Goal: Task Accomplishment & Management: Use online tool/utility

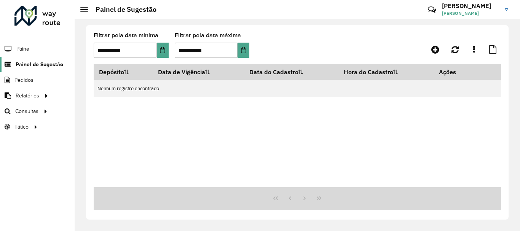
click at [53, 62] on span "Painel de Sugestão" at bounding box center [40, 65] width 48 height 8
click at [102, 110] on span "Roteirização" at bounding box center [101, 111] width 31 height 8
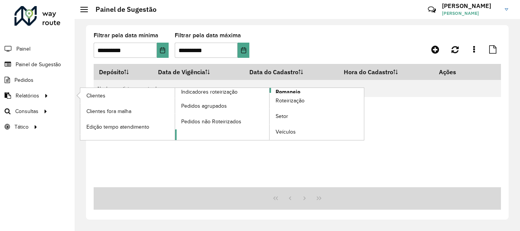
click at [303, 93] on link "Romaneio" at bounding box center [269, 114] width 189 height 52
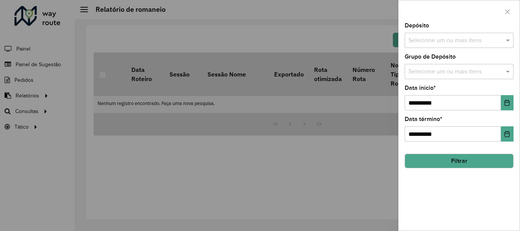
drag, startPoint x: 442, startPoint y: 41, endPoint x: 439, endPoint y: 46, distance: 5.5
click at [442, 42] on input "text" at bounding box center [456, 40] width 98 height 9
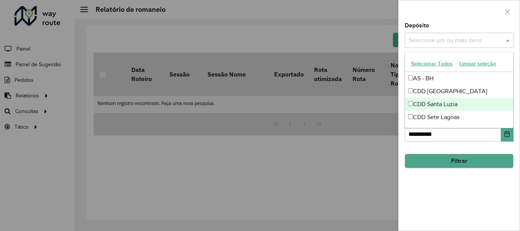
click at [197, 73] on div at bounding box center [260, 115] width 520 height 231
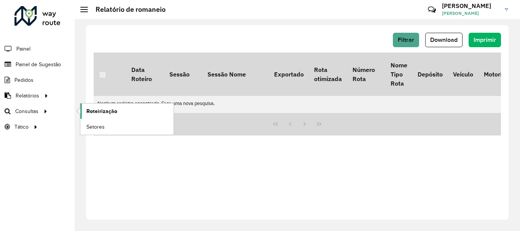
click at [104, 107] on span "Roteirização" at bounding box center [101, 111] width 31 height 8
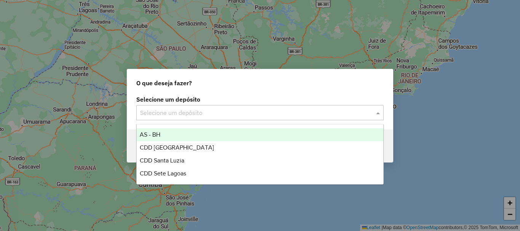
click at [180, 107] on div "Selecione um depósito" at bounding box center [260, 112] width 248 height 15
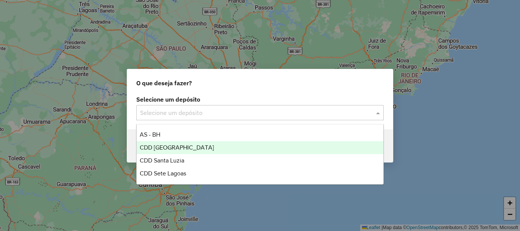
click at [170, 151] on div "CDD [GEOGRAPHIC_DATA]" at bounding box center [260, 147] width 247 height 13
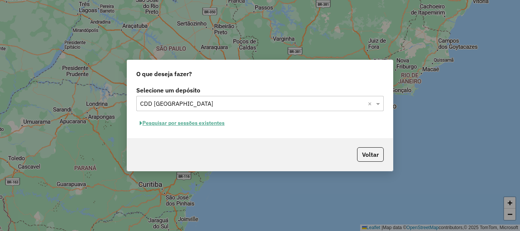
click at [200, 123] on button "Pesquisar por sessões existentes" at bounding box center [182, 123] width 92 height 12
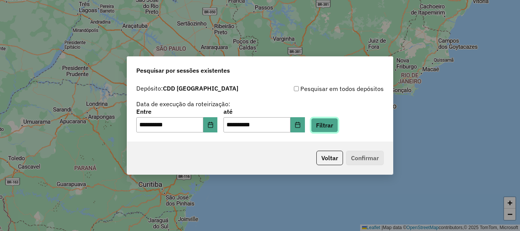
click at [336, 124] on button "Filtrar" at bounding box center [324, 125] width 27 height 14
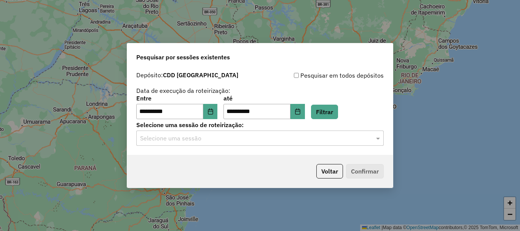
click at [322, 140] on input "text" at bounding box center [252, 138] width 225 height 9
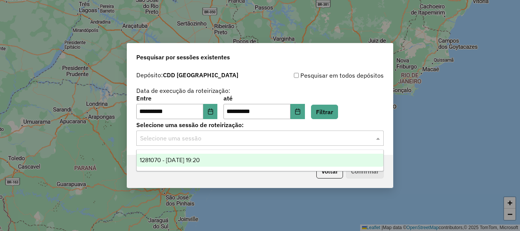
click at [220, 155] on div "1281070 - 23/09/2025 19:20" at bounding box center [260, 160] width 247 height 13
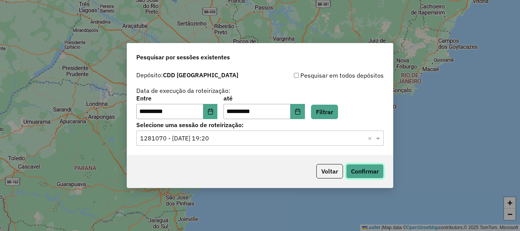
click at [368, 170] on button "Confirmar" at bounding box center [365, 171] width 38 height 14
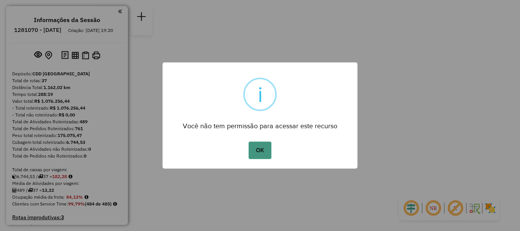
click at [263, 154] on button "OK" at bounding box center [260, 151] width 22 height 18
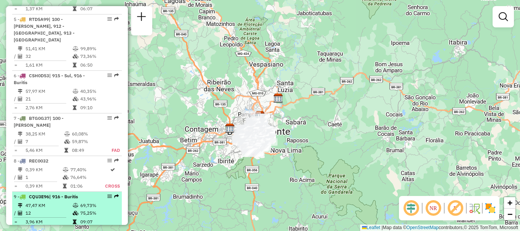
scroll to position [457, 0]
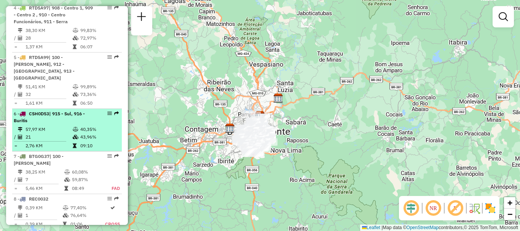
click at [48, 110] on div "6 - CSH0D53 | 915 - Sul, 916 - Buritis" at bounding box center [54, 117] width 81 height 14
select select "**********"
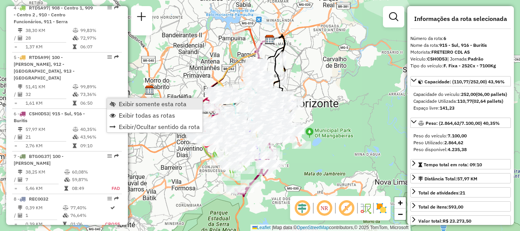
click at [179, 104] on span "Exibir somente esta rota" at bounding box center [153, 104] width 68 height 6
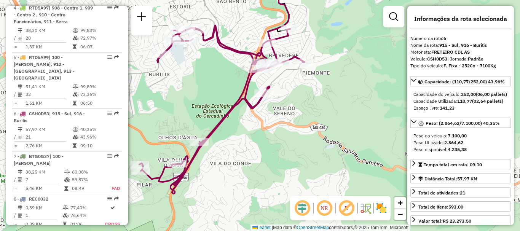
drag, startPoint x: 232, startPoint y: 183, endPoint x: 246, endPoint y: 126, distance: 58.9
click at [246, 126] on div "Janela de atendimento Grade de atendimento Capacidade Transportadoras Veículos …" at bounding box center [260, 115] width 520 height 231
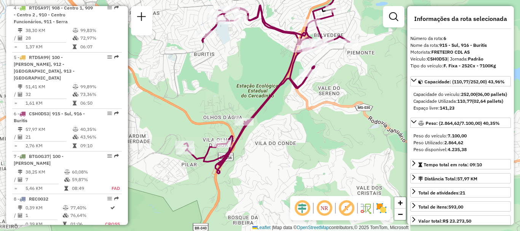
drag, startPoint x: 300, startPoint y: 126, endPoint x: 345, endPoint y: 106, distance: 49.0
click at [345, 106] on div "Janela de atendimento Grade de atendimento Capacidade Transportadoras Veículos …" at bounding box center [260, 115] width 520 height 231
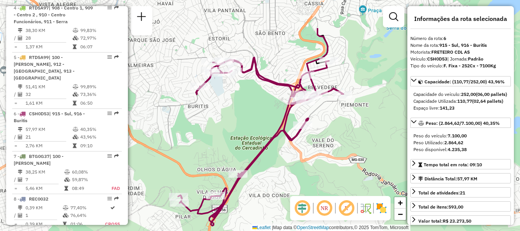
drag, startPoint x: 246, startPoint y: 80, endPoint x: 242, endPoint y: 142, distance: 61.5
click at [241, 141] on div "Janela de atendimento Grade de atendimento Capacidade Transportadoras Veículos …" at bounding box center [260, 115] width 520 height 231
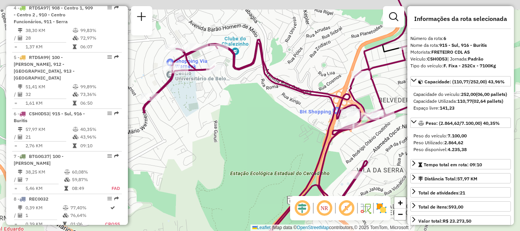
drag, startPoint x: 239, startPoint y: 97, endPoint x: 257, endPoint y: 118, distance: 27.6
click at [255, 118] on div "Janela de atendimento Grade de atendimento Capacidade Transportadoras Veículos …" at bounding box center [260, 115] width 520 height 231
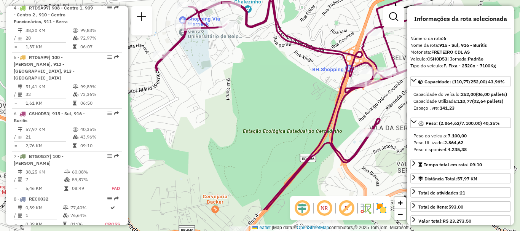
drag, startPoint x: 239, startPoint y: 168, endPoint x: 215, endPoint y: 111, distance: 62.1
click at [215, 111] on div "Janela de atendimento Grade de atendimento Capacidade Transportadoras Veículos …" at bounding box center [260, 115] width 520 height 231
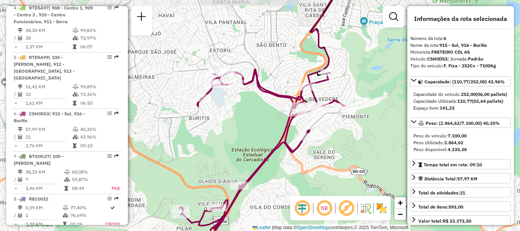
drag, startPoint x: 351, startPoint y: 122, endPoint x: 319, endPoint y: 136, distance: 35.1
click at [319, 136] on div "Janela de atendimento Grade de atendimento Capacidade Transportadoras Veículos …" at bounding box center [260, 115] width 520 height 231
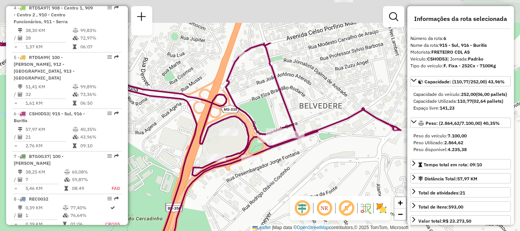
drag, startPoint x: 266, startPoint y: 113, endPoint x: 283, endPoint y: 182, distance: 70.6
click at [283, 181] on div "Janela de atendimento Grade de atendimento Capacidade Transportadoras Veículos …" at bounding box center [260, 115] width 520 height 231
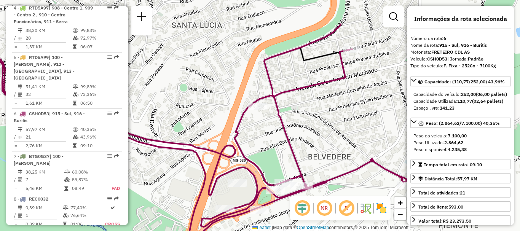
drag, startPoint x: 314, startPoint y: 83, endPoint x: 319, endPoint y: 127, distance: 44.2
click at [319, 127] on div "Janela de atendimento Grade de atendimento Capacidade Transportadoras Veículos …" at bounding box center [260, 115] width 520 height 231
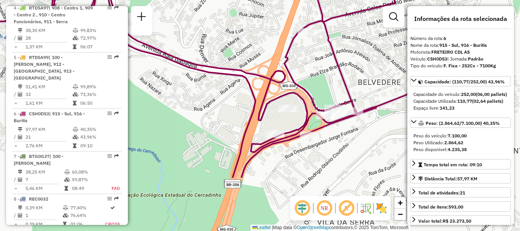
drag, startPoint x: 347, startPoint y: 122, endPoint x: 406, endPoint y: 50, distance: 93.7
click at [406, 50] on div "Janela de atendimento Grade de atendimento Capacidade Transportadoras Veículos …" at bounding box center [260, 115] width 520 height 231
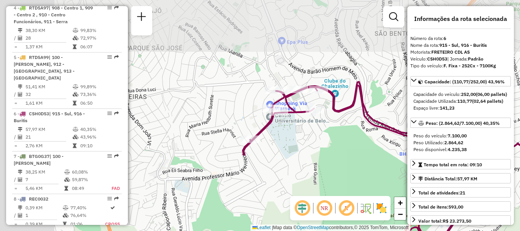
drag, startPoint x: 251, startPoint y: 90, endPoint x: 351, endPoint y: 151, distance: 117.7
click at [352, 155] on div "Janela de atendimento Grade de atendimento Capacidade Transportadoras Veículos …" at bounding box center [260, 115] width 520 height 231
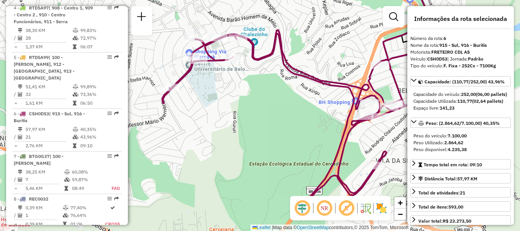
drag, startPoint x: 301, startPoint y: 113, endPoint x: 205, endPoint y: 38, distance: 121.3
click at [205, 38] on div "Janela de atendimento Grade de atendimento Capacidade Transportadoras Veículos …" at bounding box center [260, 115] width 520 height 231
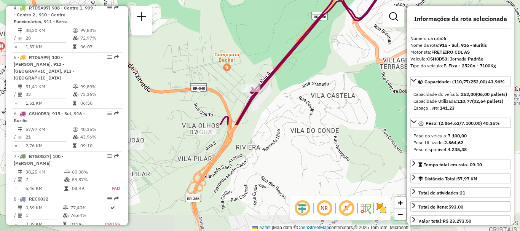
drag, startPoint x: 345, startPoint y: 101, endPoint x: 409, endPoint y: -27, distance: 143.3
click at [409, 0] on html "Aguarde... Pop-up bloqueado! Seu navegador bloqueou automáticamente a abertura …" at bounding box center [260, 115] width 520 height 231
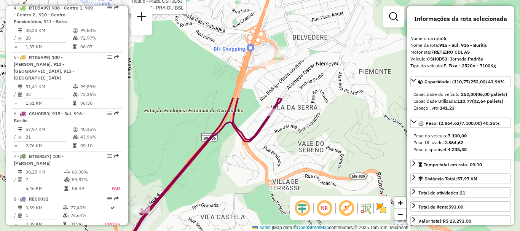
drag, startPoint x: 293, startPoint y: 102, endPoint x: 179, endPoint y: 229, distance: 170.8
click at [180, 229] on div "Rota 6 - Placa CSH0D53 63281822 - PRAIOU BSL Janela de atendimento Grade de ate…" at bounding box center [260, 115] width 520 height 231
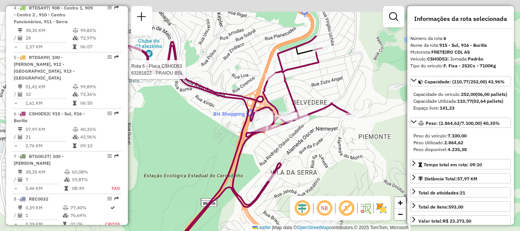
drag, startPoint x: 304, startPoint y: 117, endPoint x: 310, endPoint y: 214, distance: 97.4
click at [310, 214] on hb-router-mapa "Informações da Sessão 1281070 - [DATE] Criação: [DATE] 19:20 Depósito: CDD [GEO…" at bounding box center [260, 115] width 520 height 231
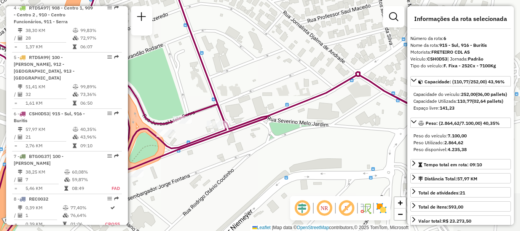
drag, startPoint x: 285, startPoint y: 178, endPoint x: 139, endPoint y: 175, distance: 145.9
click at [144, 175] on div "Rota 6 - Placa CSH0D53 63281822 - PRAIOU BSL Janela de atendimento Grade de ate…" at bounding box center [260, 115] width 520 height 231
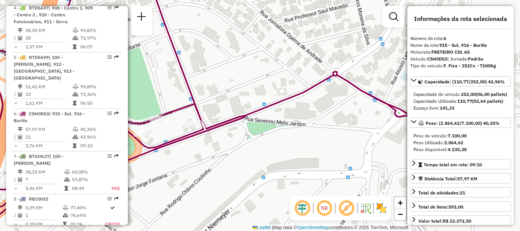
drag, startPoint x: 290, startPoint y: 139, endPoint x: 519, endPoint y: 192, distance: 235.5
click at [520, 198] on div "Rota 6 - Placa CSH0D53 63281822 - PRAIOU BSL Janela de atendimento Grade de ate…" at bounding box center [260, 115] width 520 height 231
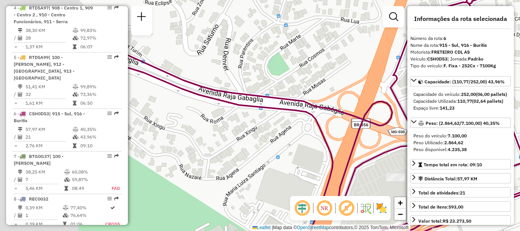
drag, startPoint x: 251, startPoint y: 55, endPoint x: 421, endPoint y: 56, distance: 169.6
click at [420, 57] on hb-router-mapa "Informações da Sessão 1281070 - [DATE] Criação: [DATE] 19:20 Depósito: CDD [GEO…" at bounding box center [260, 115] width 520 height 231
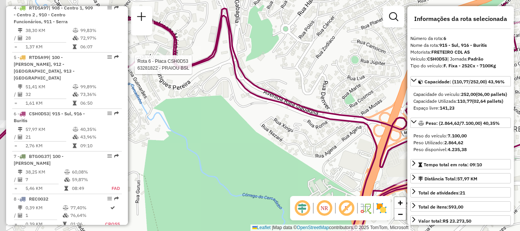
drag, startPoint x: 266, startPoint y: 141, endPoint x: 407, endPoint y: 175, distance: 145.0
click at [407, 175] on div "Rota 6 - Placa CSH0D53 63281822 - PRAIOU BSL Janela de atendimento Grade de ate…" at bounding box center [260, 115] width 520 height 231
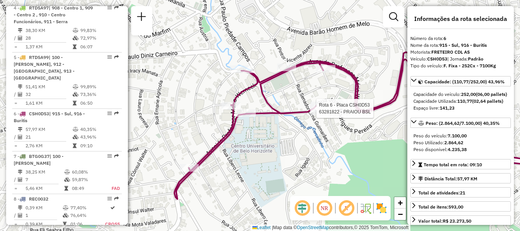
drag, startPoint x: 267, startPoint y: 154, endPoint x: 301, endPoint y: 157, distance: 34.0
click at [295, 157] on div "Rota 6 - Placa CSH0D53 63281822 - PRAIOU BSL Janela de atendimento Grade de ate…" at bounding box center [260, 115] width 520 height 231
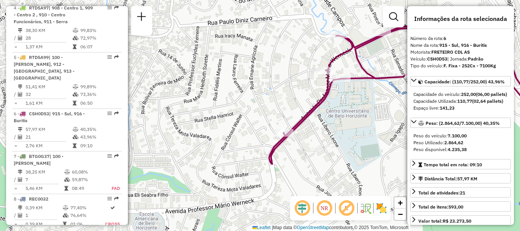
drag, startPoint x: 280, startPoint y: 184, endPoint x: 325, endPoint y: 119, distance: 78.5
click at [325, 129] on div "Rota 6 - Placa CSH0D53 63281822 - PRAIOU BSL Janela de atendimento Grade de ate…" at bounding box center [260, 115] width 520 height 231
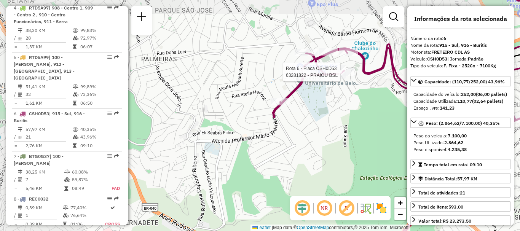
drag, startPoint x: 322, startPoint y: 125, endPoint x: 207, endPoint y: 75, distance: 126.3
click at [207, 75] on div "Rota 6 - Placa CSH0D53 63281822 - PRAIOU BSL Janela de atendimento Grade de ate…" at bounding box center [260, 115] width 520 height 231
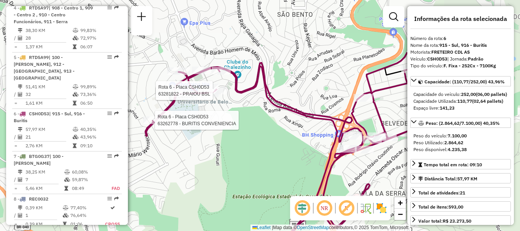
drag, startPoint x: 241, startPoint y: 131, endPoint x: 244, endPoint y: 177, distance: 46.2
click at [247, 179] on div "Rota 6 - Placa CSH0D53 63281822 - PRAIOU BSL Rota 6 - Placa CSH0D53 63262778 - …" at bounding box center [260, 115] width 520 height 231
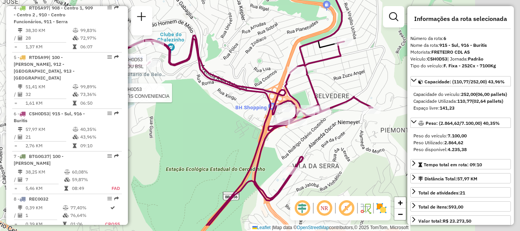
drag, startPoint x: 249, startPoint y: 132, endPoint x: 176, endPoint y: 100, distance: 79.3
click at [180, 103] on div "Rota 6 - Placa CSH0D53 63281822 - PRAIOU BSL Rota 6 - Placa CSH0D53 63262778 - …" at bounding box center [260, 115] width 520 height 231
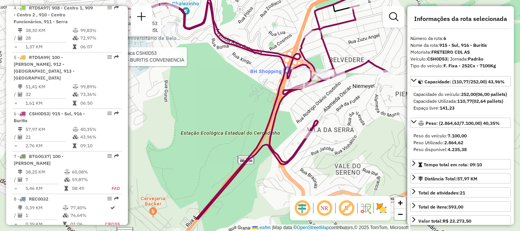
drag, startPoint x: 318, startPoint y: 157, endPoint x: 358, endPoint y: 75, distance: 91.5
click at [356, 78] on div "Rota 6 - Placa CSH0D53 63281822 - PRAIOU BSL Rota 6 - Placa CSH0D53 63262778 - …" at bounding box center [260, 115] width 520 height 231
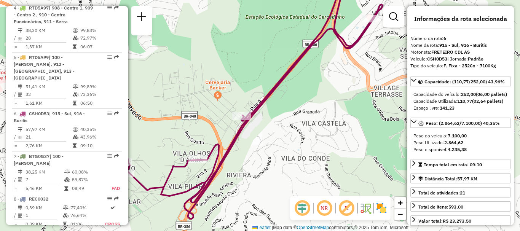
drag, startPoint x: 274, startPoint y: 162, endPoint x: 305, endPoint y: 133, distance: 42.3
click at [302, 136] on div "Rota 6 - Placa CSH0D53 63281822 - PRAIOU BSL Rota 6 - Placa CSH0D53 63262778 - …" at bounding box center [260, 115] width 520 height 231
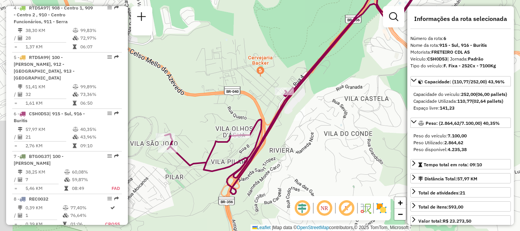
drag, startPoint x: 299, startPoint y: 154, endPoint x: 311, endPoint y: 147, distance: 13.8
click at [311, 147] on div "Rota 6 - Placa CSH0D53 63281822 - PRAIOU BSL Rota 6 - Placa CSH0D53 63262778 - …" at bounding box center [260, 115] width 520 height 231
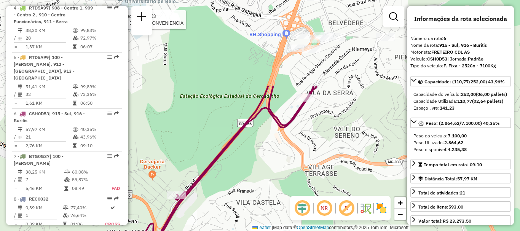
drag, startPoint x: 347, startPoint y: 140, endPoint x: 235, endPoint y: 224, distance: 139.7
click at [236, 224] on div "Rota 6 - Placa CSH0D53 63281822 - PRAIOU BSL Rota 6 - Placa CSH0D53 63262778 - …" at bounding box center [260, 115] width 520 height 231
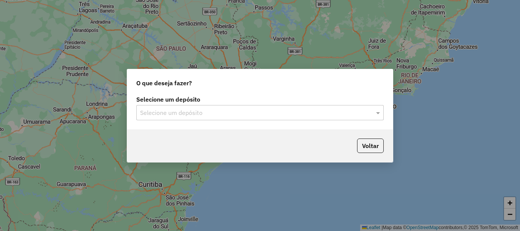
click at [286, 110] on input "text" at bounding box center [252, 113] width 225 height 9
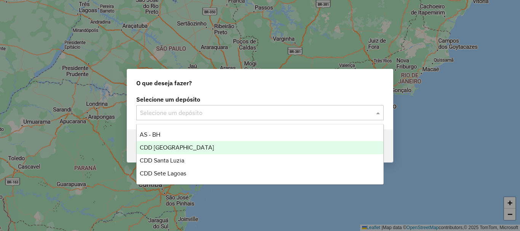
click at [214, 149] on div "CDD [GEOGRAPHIC_DATA]" at bounding box center [260, 147] width 247 height 13
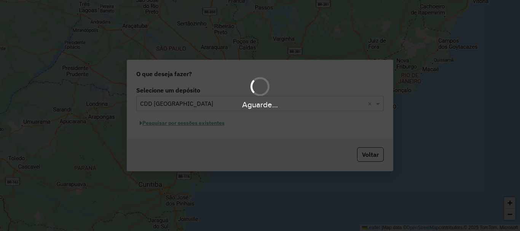
click at [180, 145] on div "Aguarde..." at bounding box center [260, 115] width 520 height 231
click at [307, 95] on div "Aguarde..." at bounding box center [260, 92] width 520 height 36
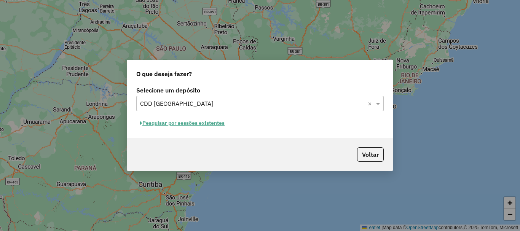
click at [167, 146] on div "Voltar" at bounding box center [260, 154] width 266 height 33
click at [168, 145] on div "Voltar" at bounding box center [260, 154] width 266 height 33
click at [213, 123] on button "Pesquisar por sessões existentes" at bounding box center [182, 123] width 92 height 12
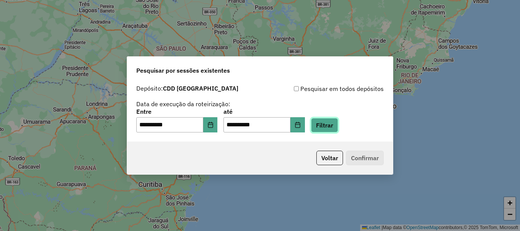
click at [336, 126] on button "Filtrar" at bounding box center [324, 125] width 27 height 14
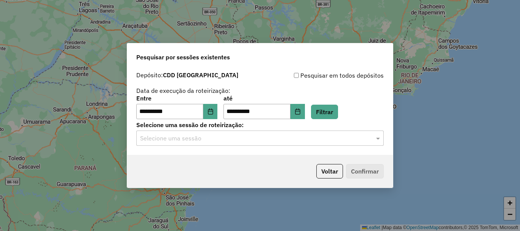
drag, startPoint x: 318, startPoint y: 141, endPoint x: 315, endPoint y: 146, distance: 5.6
click at [317, 141] on input "text" at bounding box center [252, 138] width 225 height 9
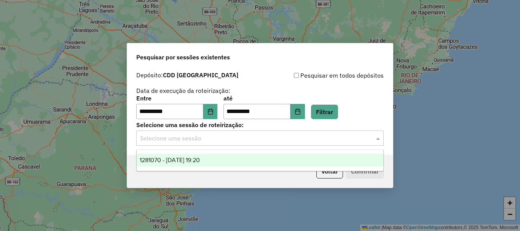
click at [269, 161] on div "1281070 - 23/09/2025 19:20" at bounding box center [260, 160] width 247 height 13
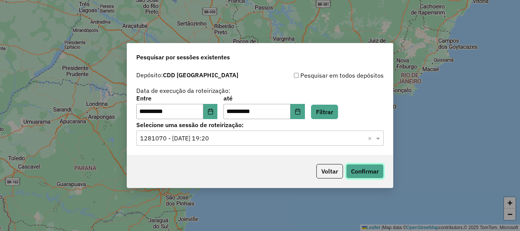
click at [359, 174] on button "Confirmar" at bounding box center [365, 171] width 38 height 14
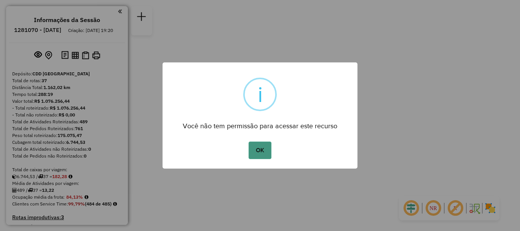
click at [262, 148] on button "OK" at bounding box center [260, 151] width 22 height 18
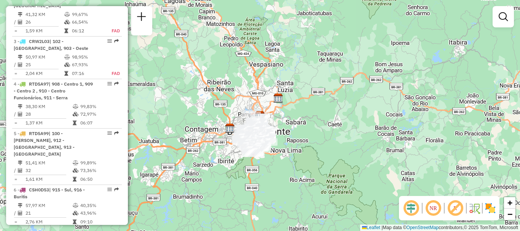
scroll to position [495, 0]
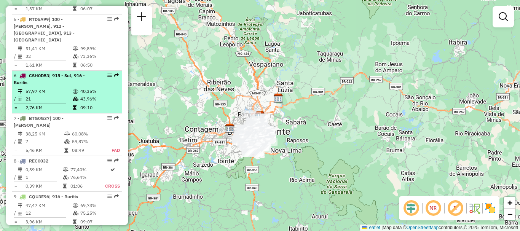
click at [51, 72] on div "6 - CSH0D53 | 915 - Sul, 916 - Buritis" at bounding box center [54, 79] width 81 height 14
select select "**********"
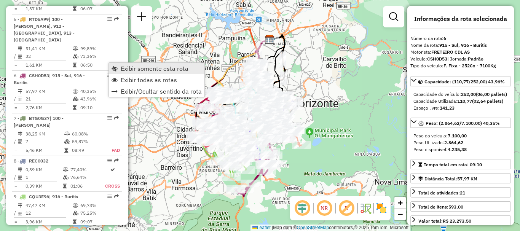
click at [152, 67] on span "Exibir somente esta rota" at bounding box center [155, 69] width 68 height 6
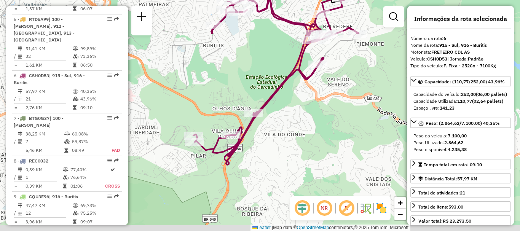
drag, startPoint x: 289, startPoint y: 176, endPoint x: 308, endPoint y: 128, distance: 51.5
click at [306, 128] on div "Janela de atendimento Grade de atendimento Capacidade Transportadoras Veículos …" at bounding box center [260, 115] width 520 height 231
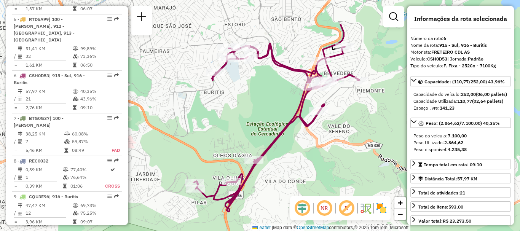
drag, startPoint x: 288, startPoint y: 128, endPoint x: 289, endPoint y: 176, distance: 47.2
click at [289, 176] on div "Janela de atendimento Grade de atendimento Capacidade Transportadoras Veículos …" at bounding box center [260, 115] width 520 height 231
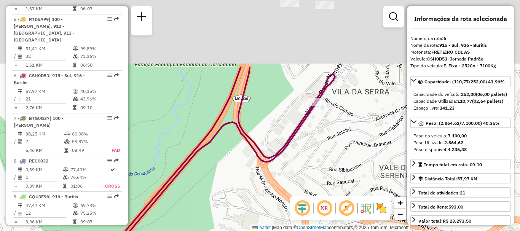
drag, startPoint x: 285, startPoint y: 112, endPoint x: 281, endPoint y: 246, distance: 134.5
click at [281, 231] on html "Aguarde... Pop-up bloqueado! Seu navegador bloqueou automáticamente a abertura …" at bounding box center [260, 115] width 520 height 231
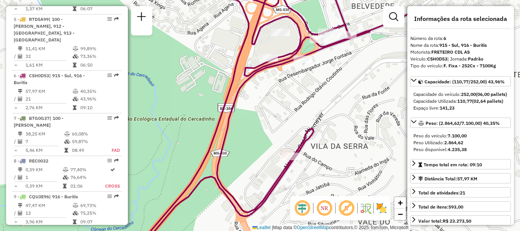
drag, startPoint x: 333, startPoint y: 89, endPoint x: 320, endPoint y: 145, distance: 57.8
click at [322, 141] on div "Janela de atendimento Grade de atendimento Capacidade Transportadoras Veículos …" at bounding box center [260, 115] width 520 height 231
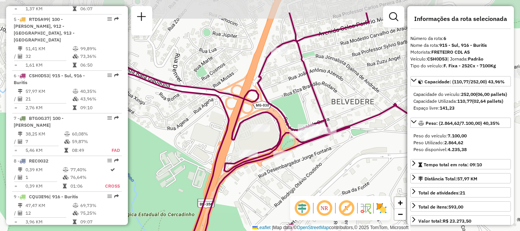
drag, startPoint x: 340, startPoint y: 171, endPoint x: 333, endPoint y: 198, distance: 27.9
click at [333, 198] on hb-router-mapa "Informações da Sessão 1281070 - [DATE] Criação: [DATE] 19:20 Depósito: CDD [GEO…" at bounding box center [260, 115] width 520 height 231
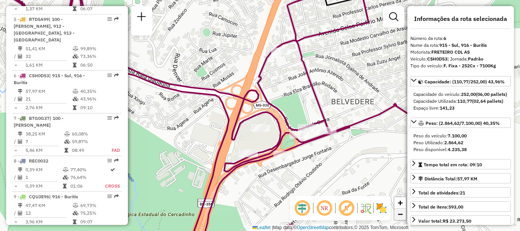
click at [402, 214] on span "−" at bounding box center [400, 215] width 5 height 10
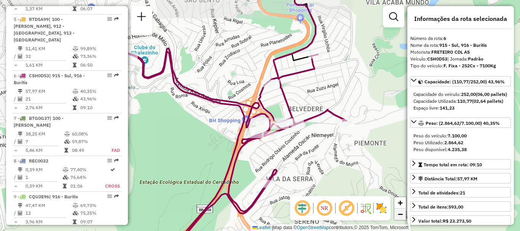
click at [402, 214] on span "−" at bounding box center [400, 215] width 5 height 10
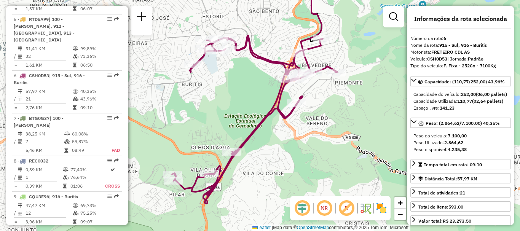
drag, startPoint x: 343, startPoint y: 168, endPoint x: 374, endPoint y: 123, distance: 53.9
click at [374, 123] on div "Janela de atendimento Grade de atendimento Capacidade Transportadoras Veículos …" at bounding box center [260, 115] width 520 height 231
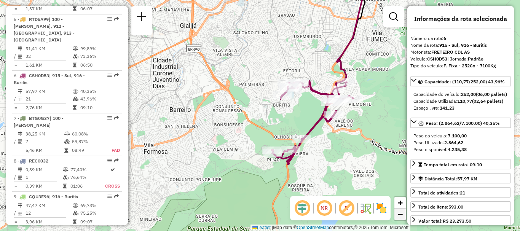
click at [399, 217] on span "−" at bounding box center [400, 215] width 5 height 10
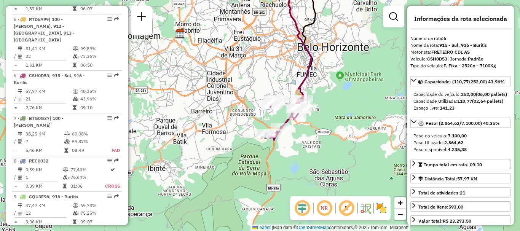
click at [347, 133] on div "Janela de atendimento Grade de atendimento Capacidade Transportadoras Veículos …" at bounding box center [260, 115] width 520 height 231
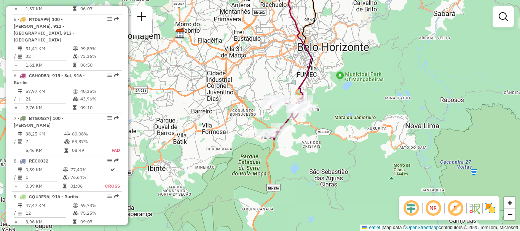
click at [347, 133] on div "Janela de atendimento Grade de atendimento Capacidade Transportadoras Veículos …" at bounding box center [260, 115] width 520 height 231
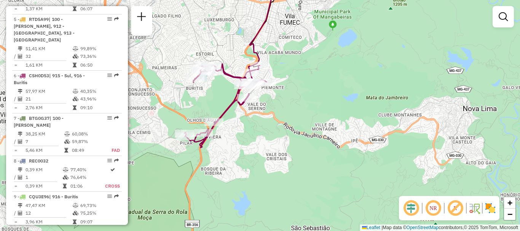
click at [307, 110] on div "Janela de atendimento Grade de atendimento Capacidade Transportadoras Veículos …" at bounding box center [260, 115] width 520 height 231
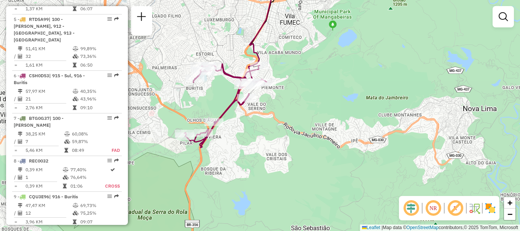
click at [307, 110] on div "Janela de atendimento Grade de atendimento Capacidade Transportadoras Veículos …" at bounding box center [260, 115] width 520 height 231
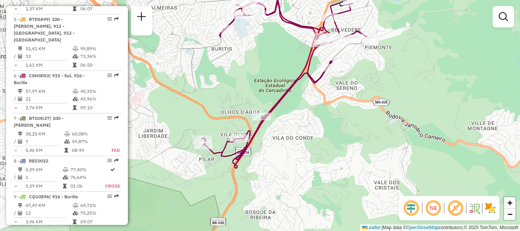
drag, startPoint x: 283, startPoint y: 117, endPoint x: 423, endPoint y: 100, distance: 140.9
click at [423, 100] on div "Janela de atendimento Grade de atendimento Capacidade Transportadoras Veículos …" at bounding box center [260, 115] width 520 height 231
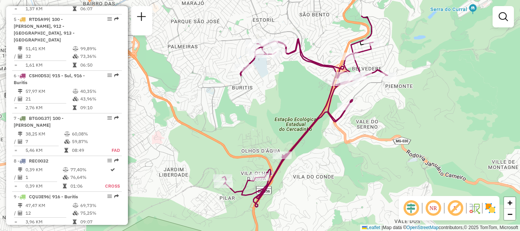
drag, startPoint x: 423, startPoint y: 86, endPoint x: 443, endPoint y: 126, distance: 44.3
click at [443, 126] on div "Janela de atendimento Grade de atendimento Capacidade Transportadoras Veículos …" at bounding box center [260, 115] width 520 height 231
